Goal: Transaction & Acquisition: Purchase product/service

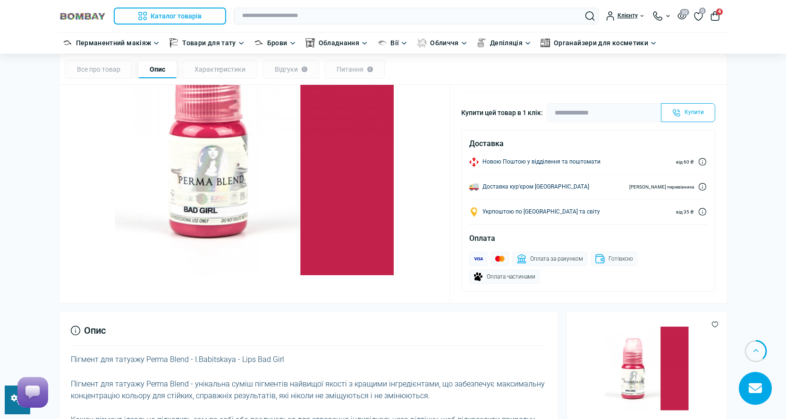
scroll to position [660, 0]
